Goal: Check status: Check status

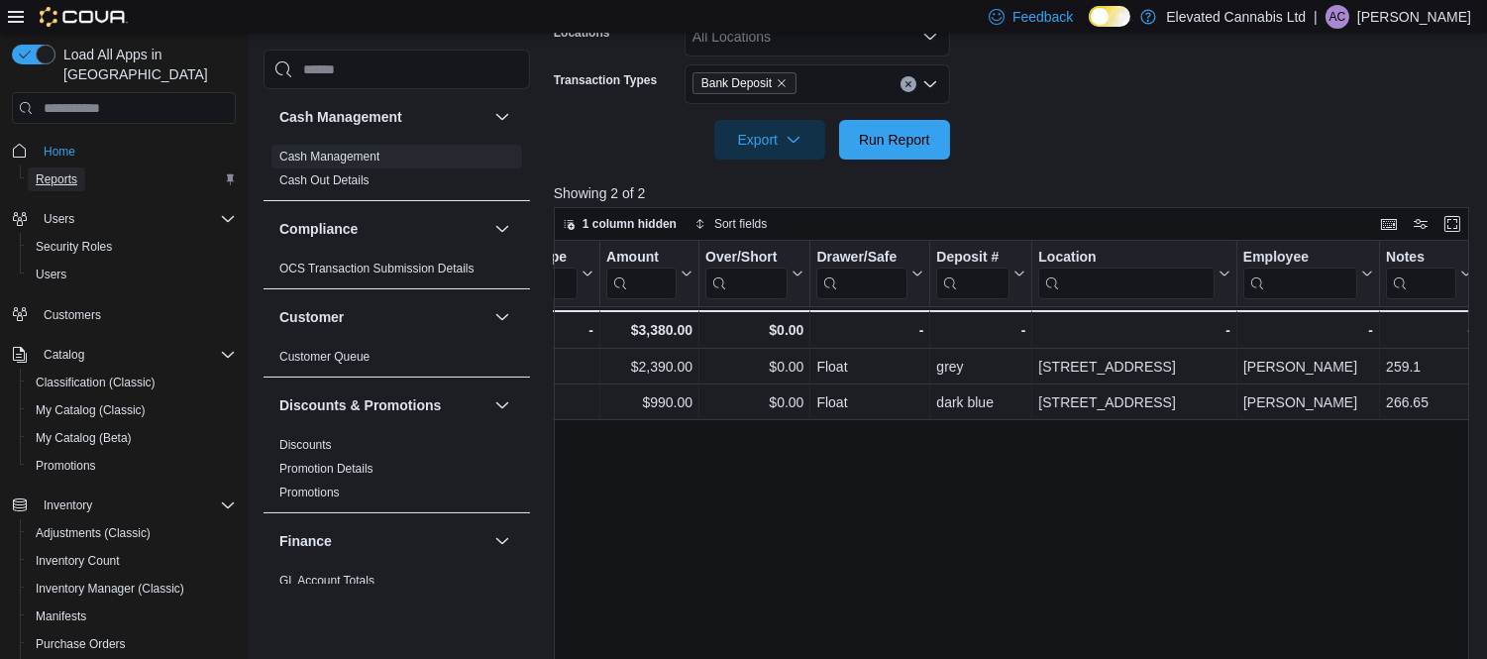
click at [52, 171] on span "Reports" at bounding box center [57, 179] width 42 height 16
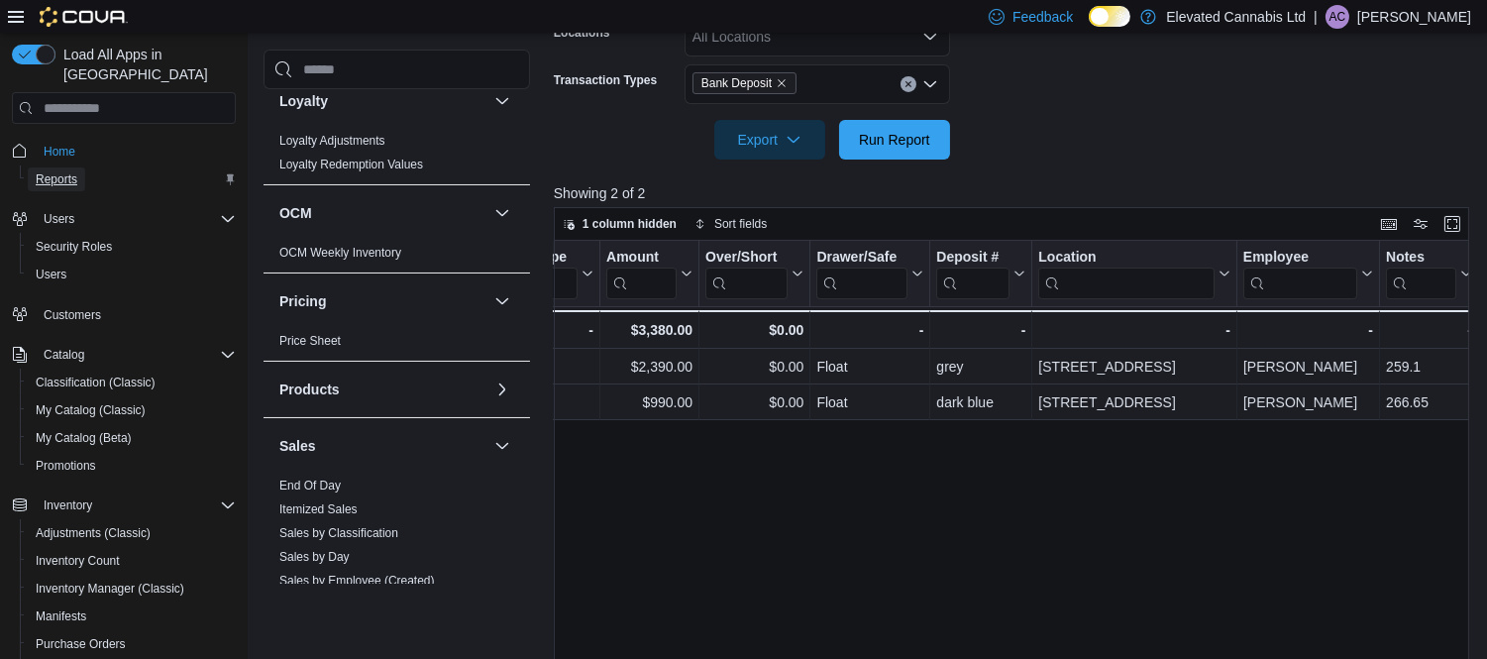
scroll to position [904, 0]
click at [282, 478] on link "End Of Day" at bounding box center [309, 482] width 61 height 14
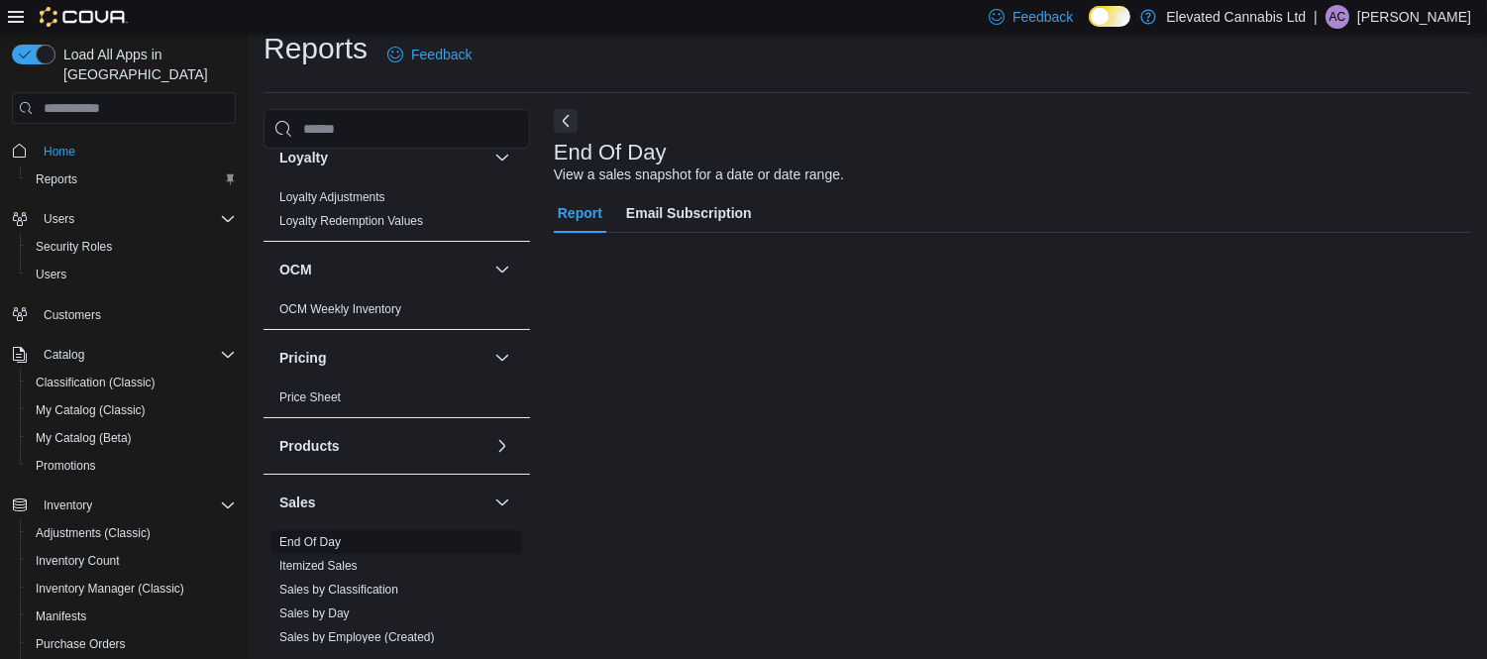
scroll to position [20, 0]
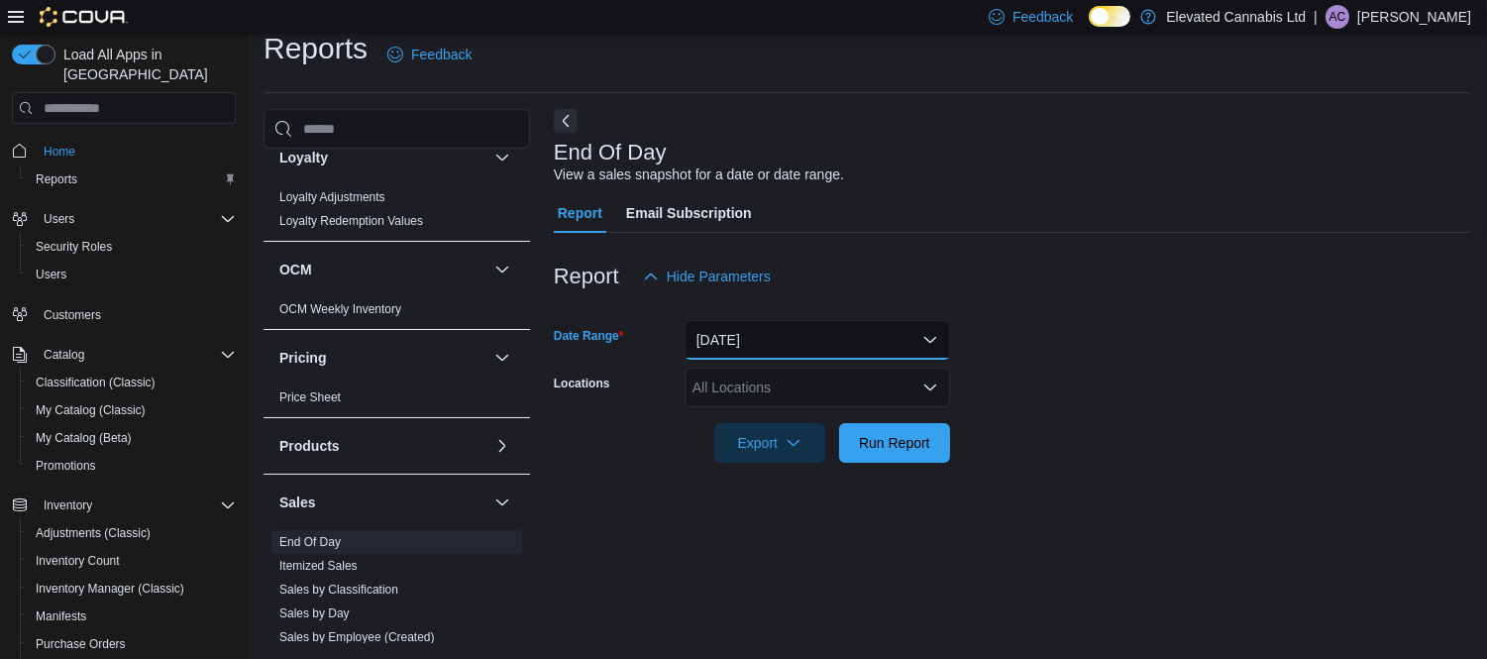
click at [921, 332] on button "[DATE]" at bounding box center [816, 340] width 265 height 40
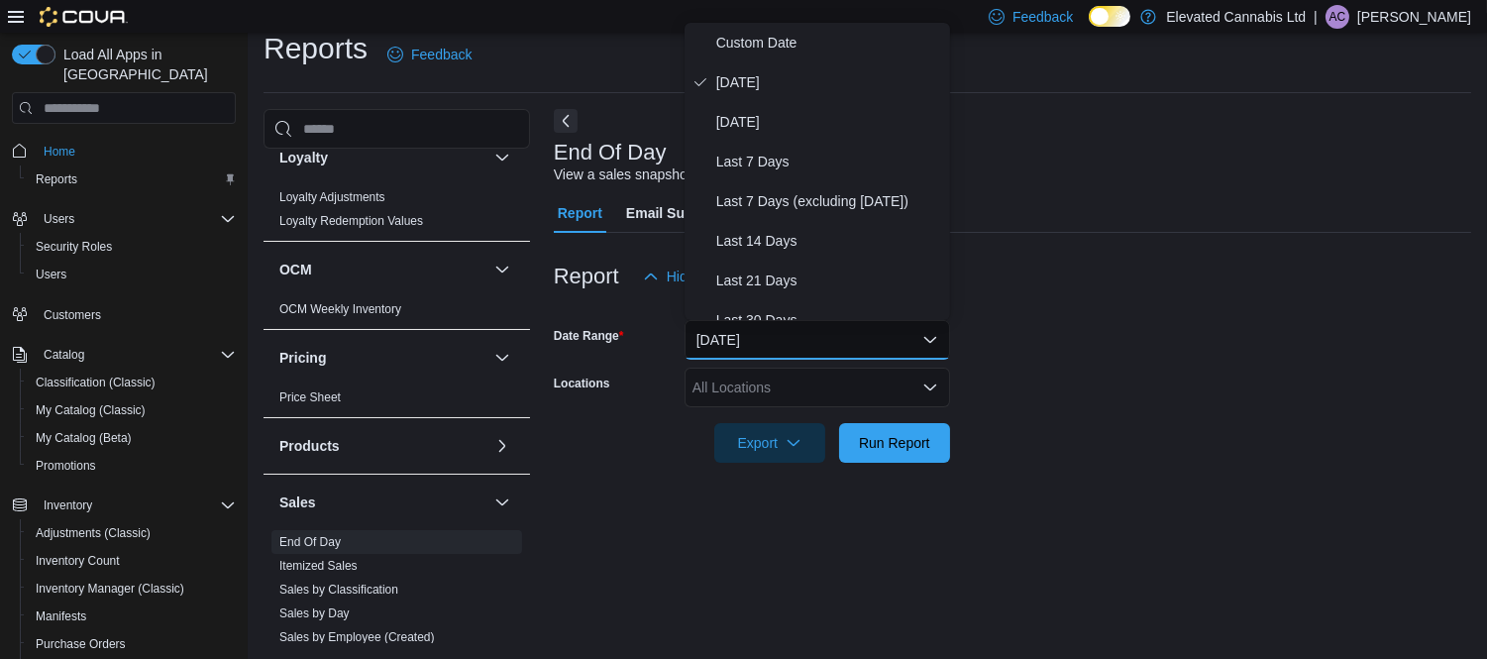
click at [1145, 324] on form "Date Range [DATE] Locations All Locations Export Run Report" at bounding box center [1012, 379] width 917 height 166
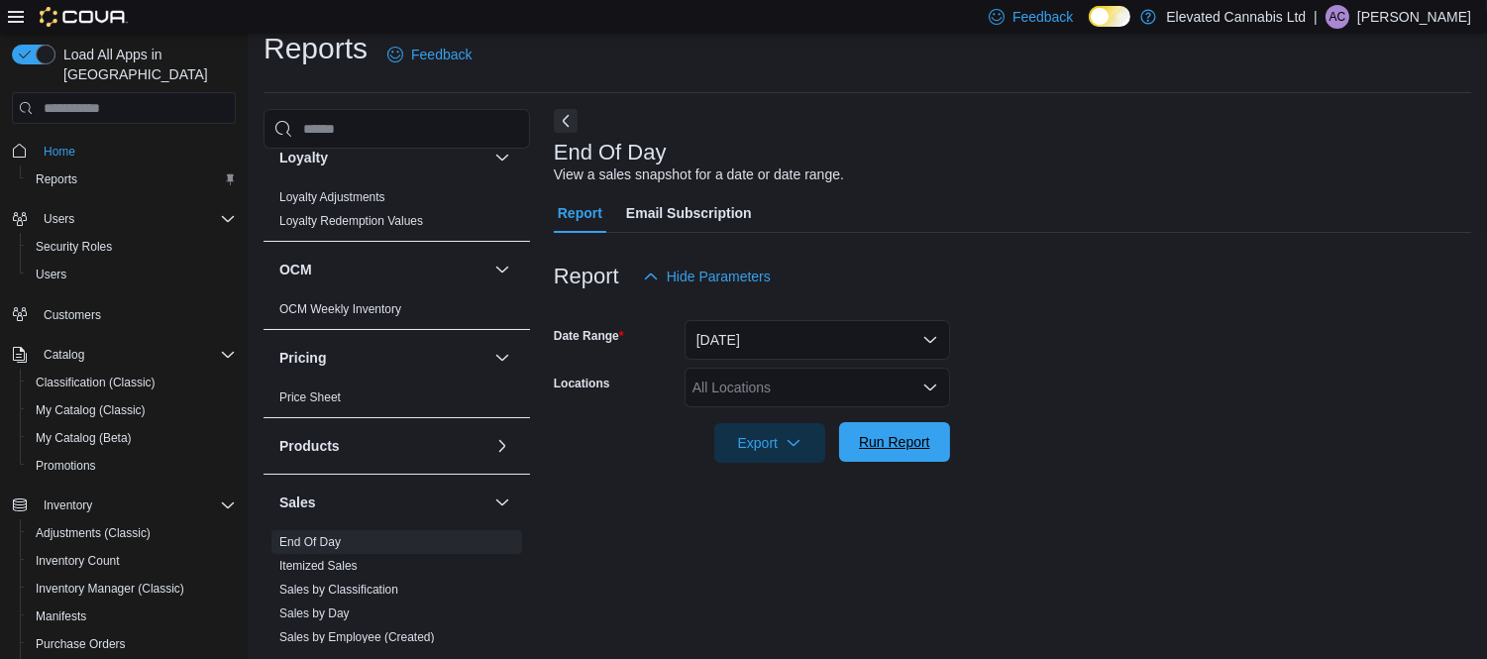
click at [923, 443] on span "Run Report" at bounding box center [894, 442] width 71 height 20
